Goal: Task Accomplishment & Management: Manage account settings

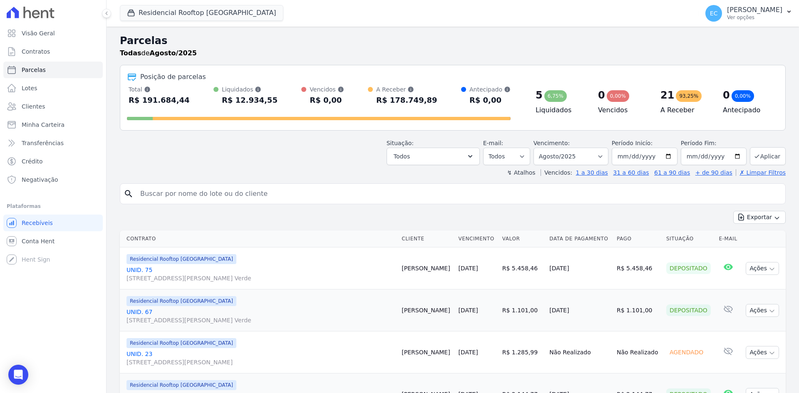
select select
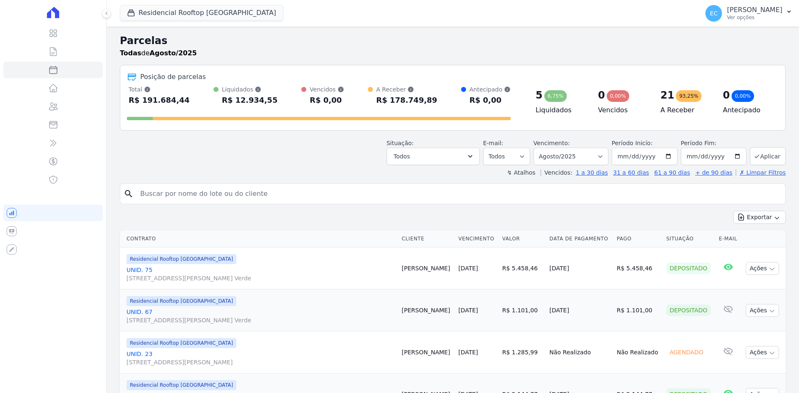
select select
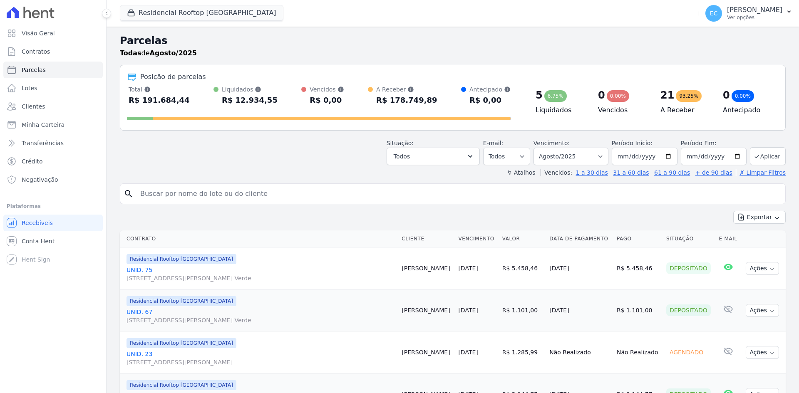
select select
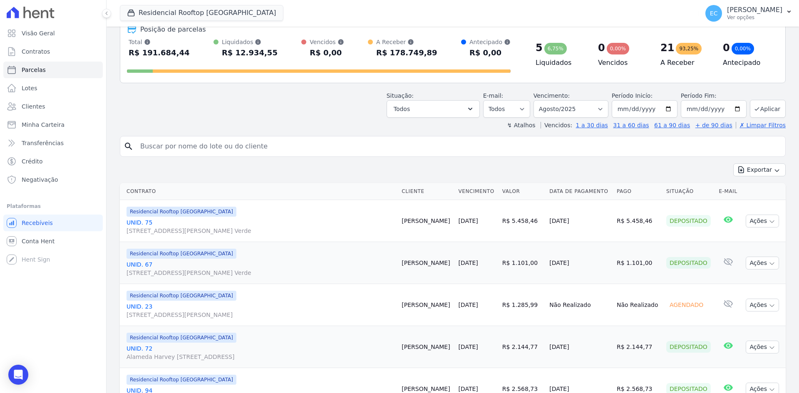
scroll to position [83, 0]
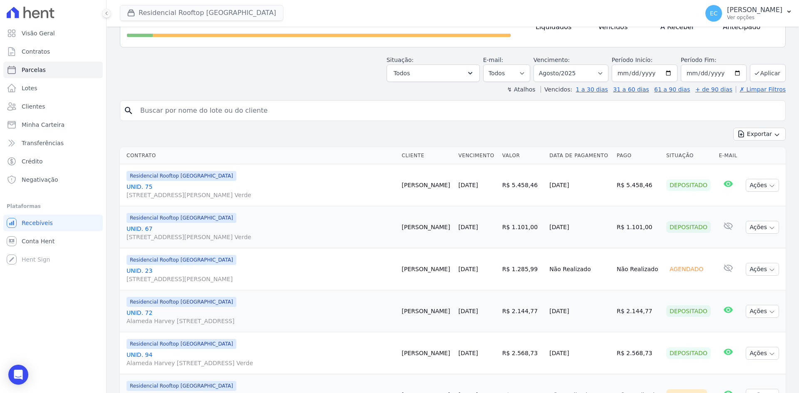
drag, startPoint x: 247, startPoint y: 62, endPoint x: 180, endPoint y: 12, distance: 83.8
click at [247, 62] on div "Situação: Agendado Em Aberto Pago Processando Cancelado Vencido Transferindo De…" at bounding box center [453, 67] width 666 height 30
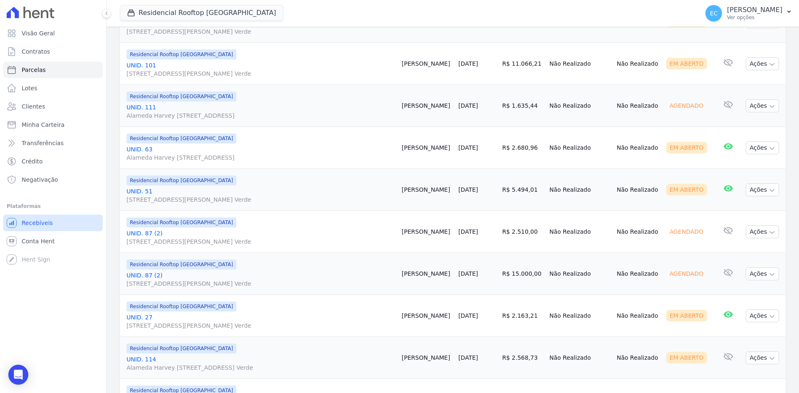
scroll to position [915, 0]
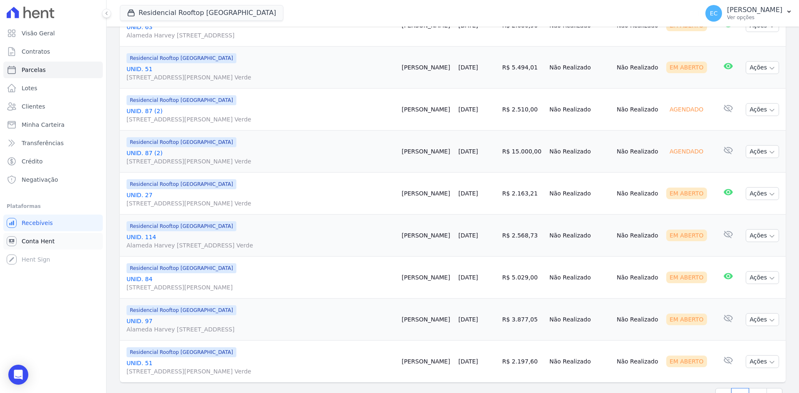
click at [36, 245] on link "Conta Hent" at bounding box center [52, 241] width 99 height 17
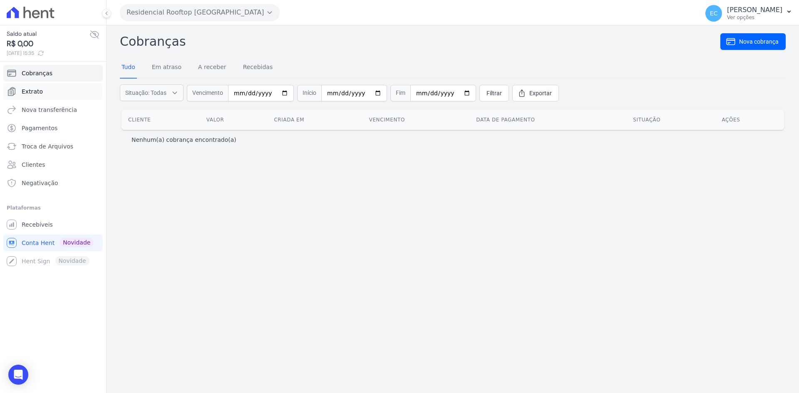
click at [48, 90] on link "Extrato" at bounding box center [52, 91] width 99 height 17
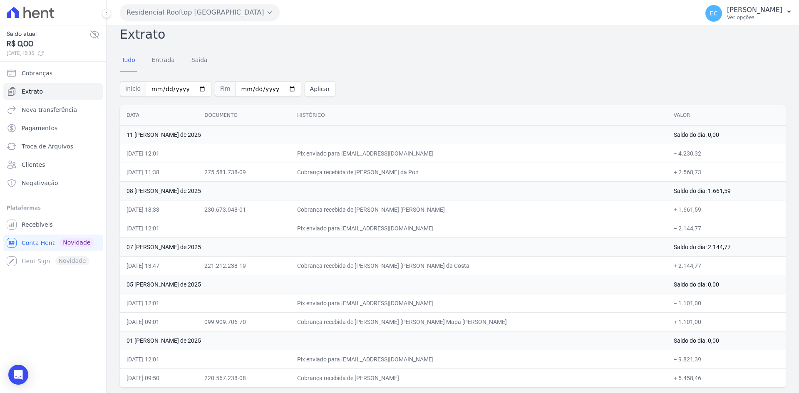
scroll to position [8, 0]
drag, startPoint x: 423, startPoint y: 318, endPoint x: 466, endPoint y: 318, distance: 42.8
click at [466, 318] on td "Cobrança recebida de Sabrina Elizabeth Mapa Barbosa" at bounding box center [478, 320] width 376 height 19
click at [440, 287] on td "05 de Agosto de 2025" at bounding box center [393, 283] width 547 height 19
drag, startPoint x: 398, startPoint y: 263, endPoint x: 446, endPoint y: 263, distance: 48.7
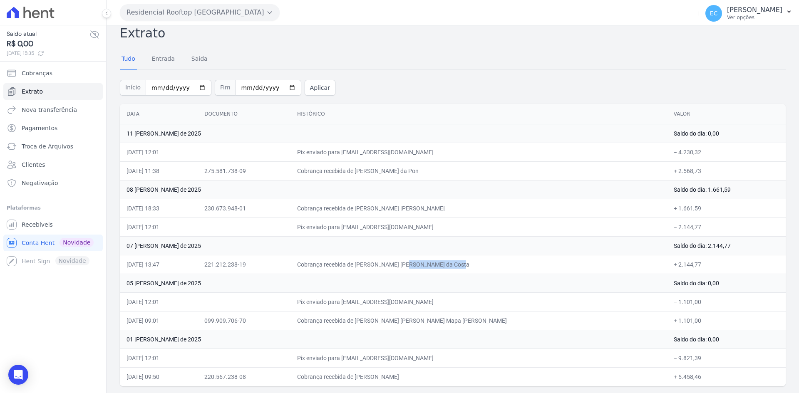
click at [446, 263] on td "Cobrança recebida de Daniel Melo Gomes da Costa" at bounding box center [478, 264] width 376 height 19
click at [463, 289] on td "05 de Agosto de 2025" at bounding box center [393, 283] width 547 height 19
click at [548, 49] on div "Extrato Tudo Entrada Saída Início 2025-08-01 Fim 2025-08-12 Aplicar Data Docume…" at bounding box center [453, 205] width 666 height 363
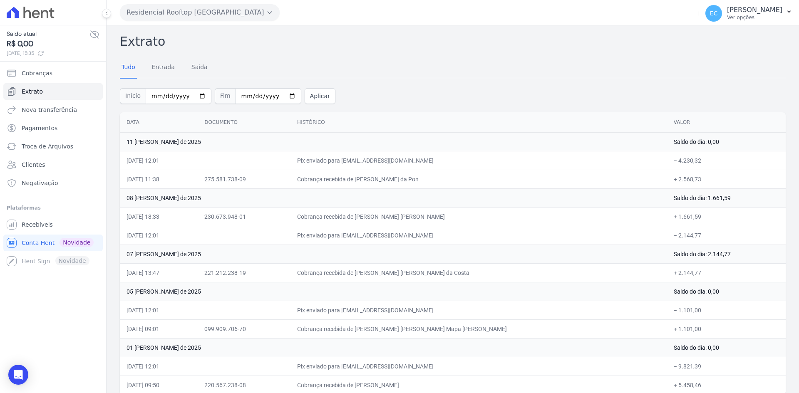
click at [565, 108] on div "Extrato Tudo Entrada Saída Início 2025-08-01 Fim 2025-08-12 Aplicar Data Docume…" at bounding box center [453, 213] width 666 height 363
click at [380, 70] on div "Tudo Entrada Saída" at bounding box center [453, 67] width 666 height 20
drag, startPoint x: 659, startPoint y: 219, endPoint x: 653, endPoint y: 189, distance: 30.6
click at [653, 189] on tbody "11 de Agosto de 2025 Saldo do dia: 0,00 11/08/2025, 12:01 Pix enviado para cont…" at bounding box center [453, 263] width 666 height 262
click at [517, 182] on td "Cobrança recebida de Thiago Augusto Petrovas da Pon" at bounding box center [478, 179] width 376 height 19
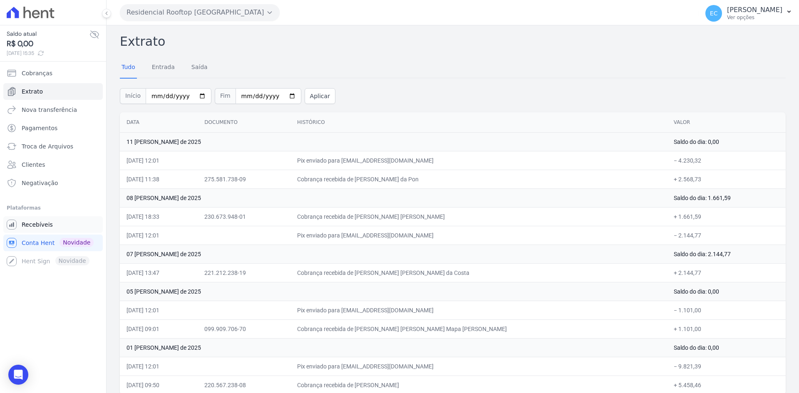
click at [64, 228] on link "Recebíveis" at bounding box center [52, 224] width 99 height 17
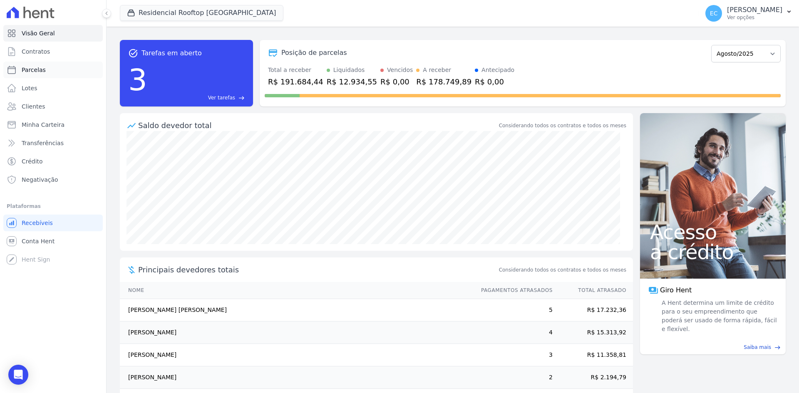
click at [47, 67] on link "Parcelas" at bounding box center [52, 70] width 99 height 17
select select
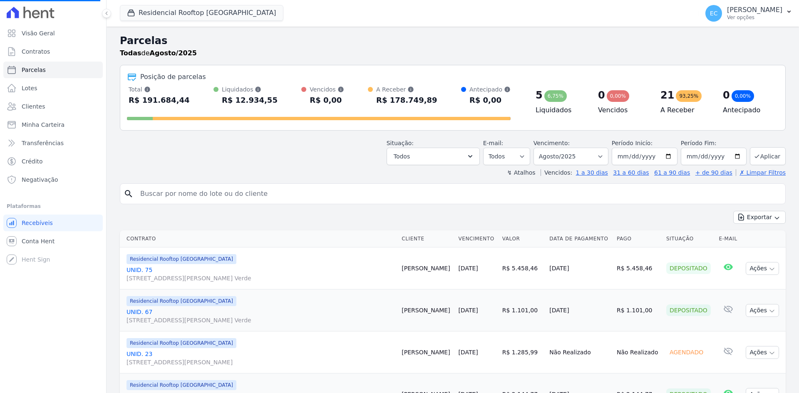
select select
click at [185, 195] on input "search" at bounding box center [458, 194] width 646 height 17
type input "61"
select select
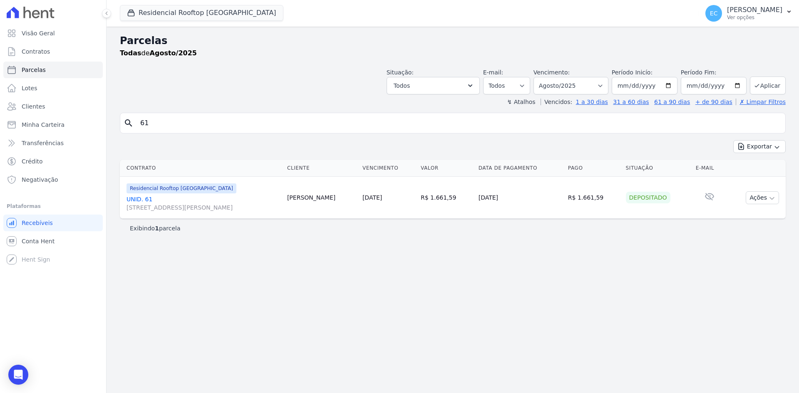
click at [149, 199] on link "UNID. 61 Alameda Harvey C Weeks, 54, Apto. 61, Cidade Vista Verde" at bounding box center [203, 203] width 154 height 17
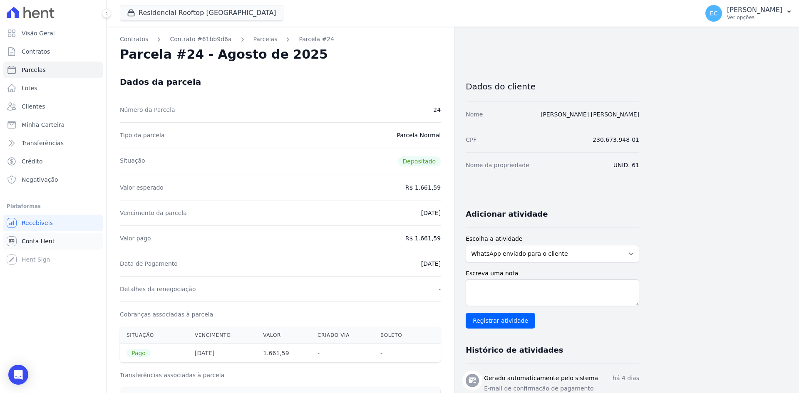
click at [51, 237] on link "Conta Hent" at bounding box center [52, 241] width 99 height 17
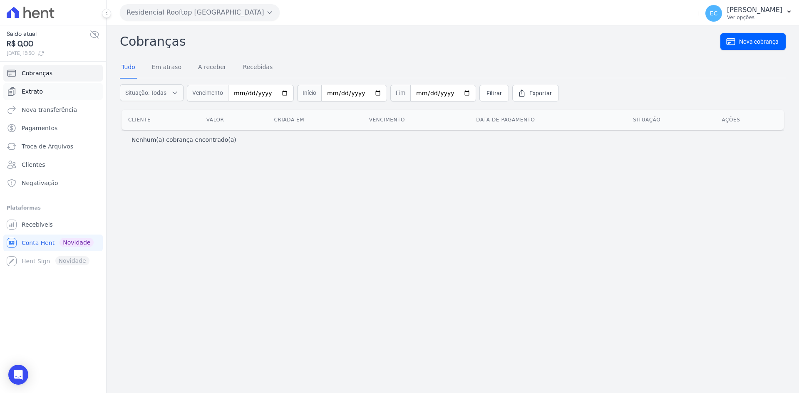
click at [69, 90] on link "Extrato" at bounding box center [52, 91] width 99 height 17
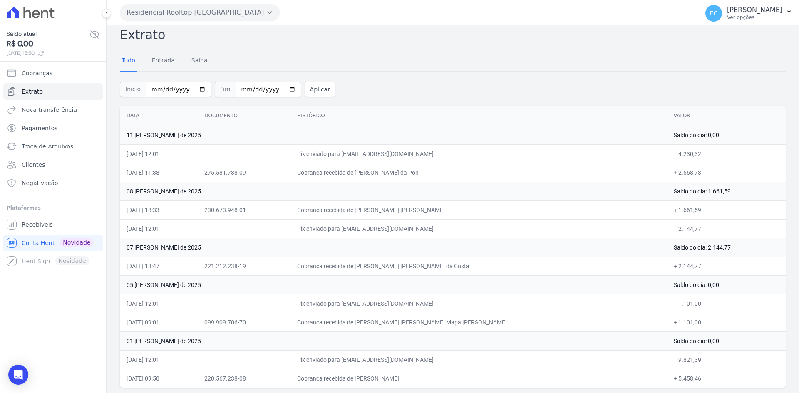
scroll to position [8, 0]
click at [68, 226] on link "Recebíveis" at bounding box center [52, 224] width 99 height 17
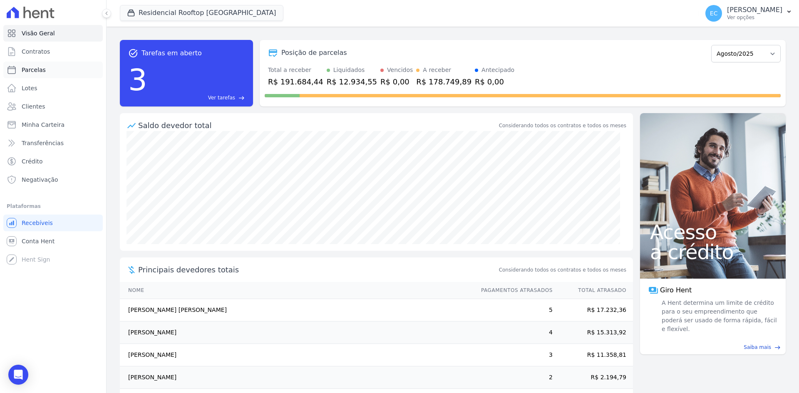
click at [69, 72] on link "Parcelas" at bounding box center [52, 70] width 99 height 17
select select
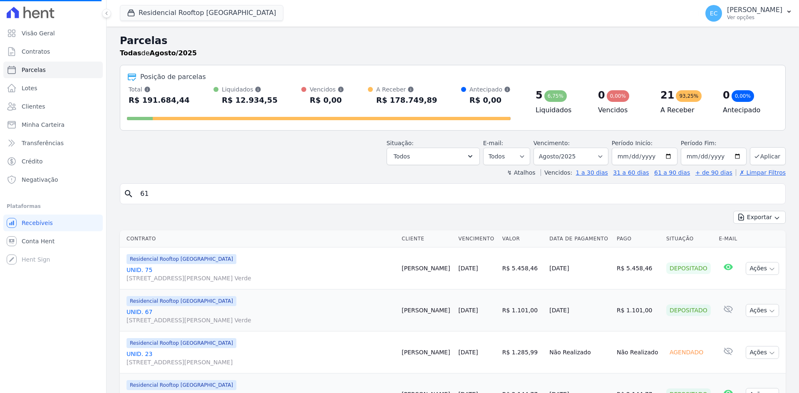
select select
drag, startPoint x: 131, startPoint y: 11, endPoint x: 134, endPoint y: 18, distance: 7.4
click at [131, 11] on icon "button" at bounding box center [131, 13] width 6 height 6
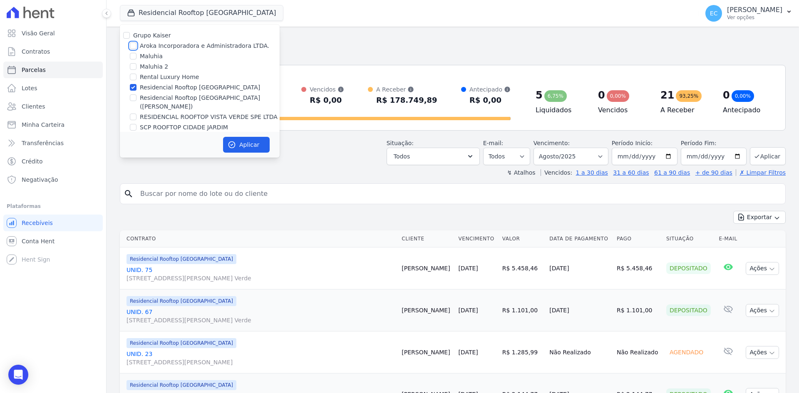
click at [134, 44] on input "Aroka Incorporadora e Administradora LTDA." at bounding box center [133, 45] width 7 height 7
checkbox input "true"
click at [133, 87] on input "Residencial Rooftop [GEOGRAPHIC_DATA]" at bounding box center [133, 87] width 7 height 7
checkbox input "false"
click at [237, 146] on button "Aplicar" at bounding box center [246, 145] width 47 height 16
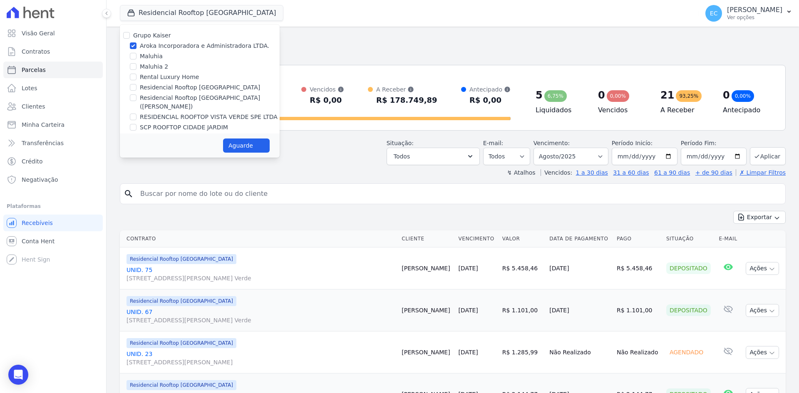
select select
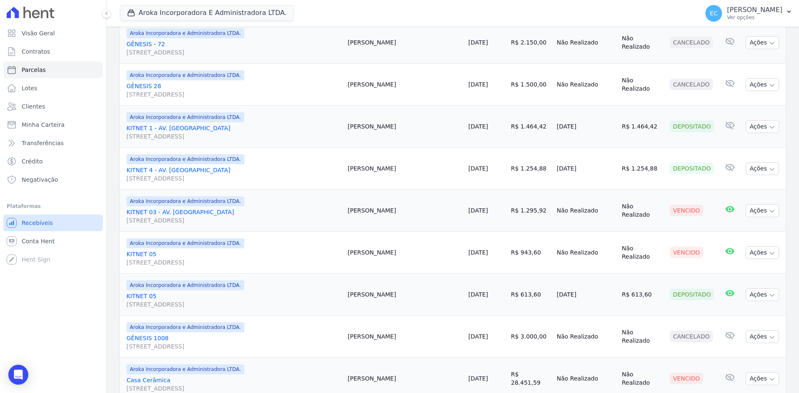
scroll to position [291, 0]
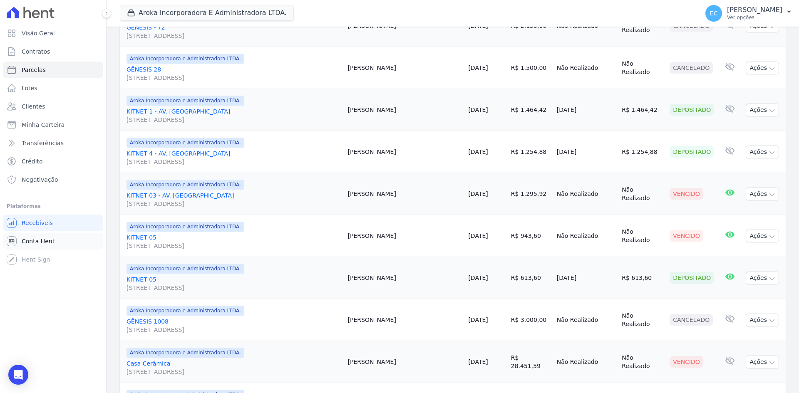
click at [80, 242] on link "Conta Hent" at bounding box center [52, 241] width 99 height 17
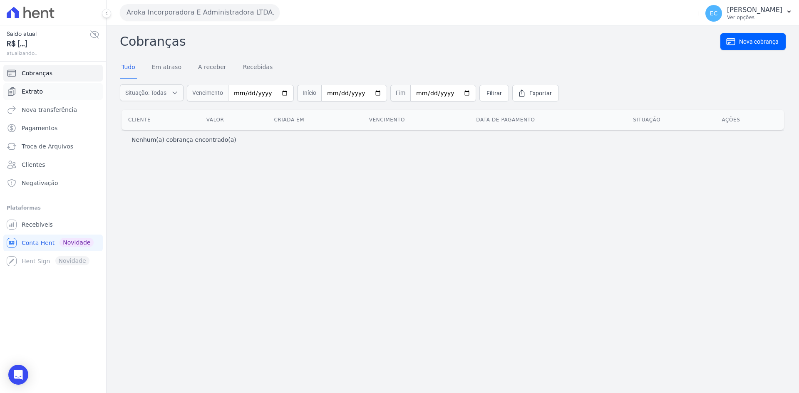
click at [67, 95] on link "Extrato" at bounding box center [52, 91] width 99 height 17
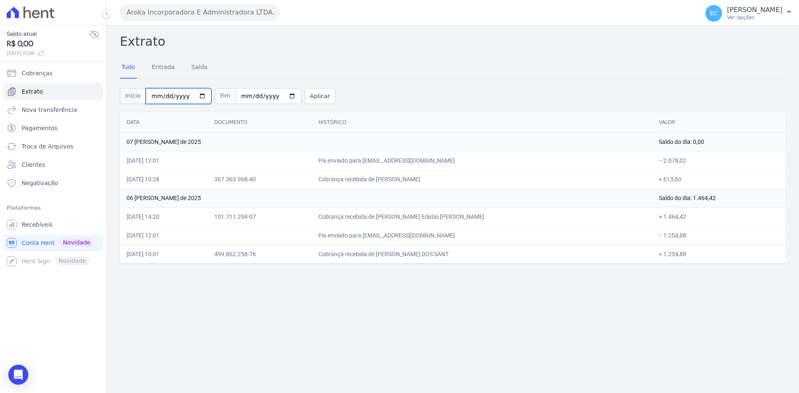
click at [150, 98] on input "[DATE]" at bounding box center [179, 96] width 66 height 16
type input "2025-08-20"
type input "2025-07-20"
click at [318, 92] on button "Aplicar" at bounding box center [319, 96] width 31 height 16
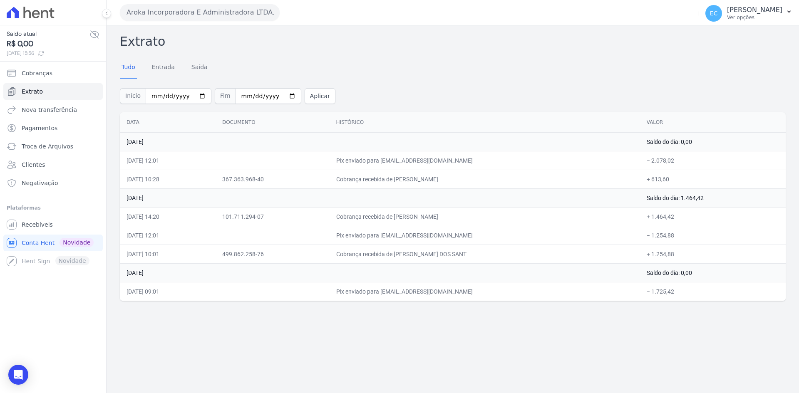
click at [455, 350] on div "Extrato Tudo Entrada Saída Início 2025-07-20 Fim 2025-08-12 Aplicar Data Docume…" at bounding box center [452, 209] width 692 height 368
click at [304, 337] on div "Extrato Tudo Entrada Saída Início 2025-07-20 Fim 2025-08-12 Aplicar Data Docume…" at bounding box center [452, 209] width 692 height 368
